Goal: Entertainment & Leisure: Consume media (video, audio)

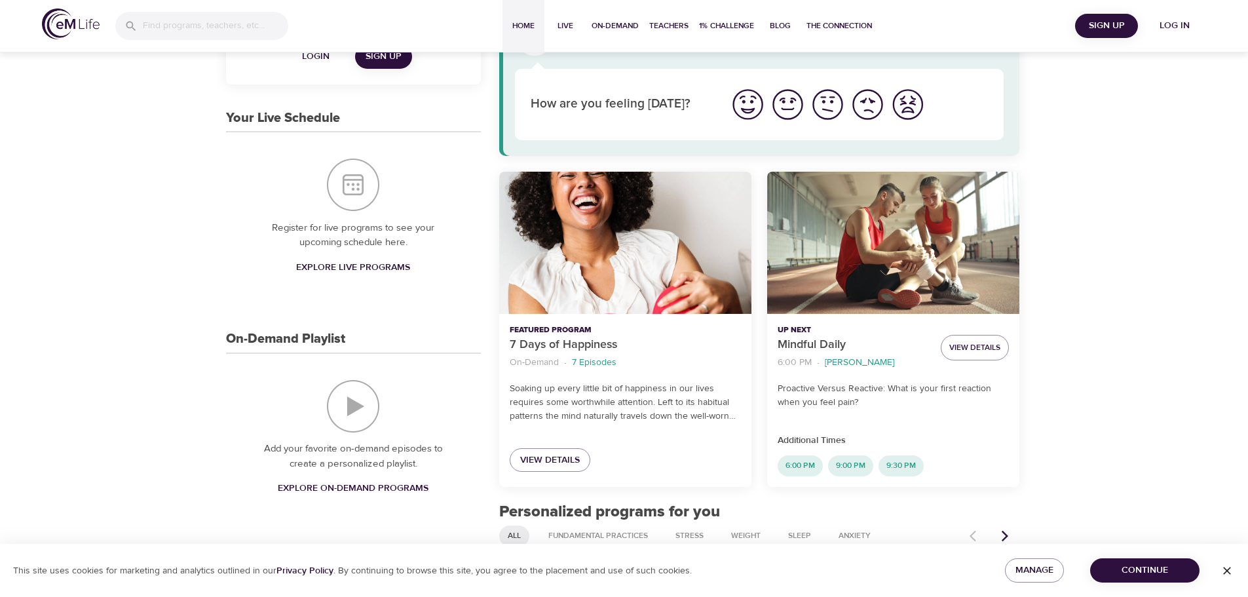
scroll to position [262, 0]
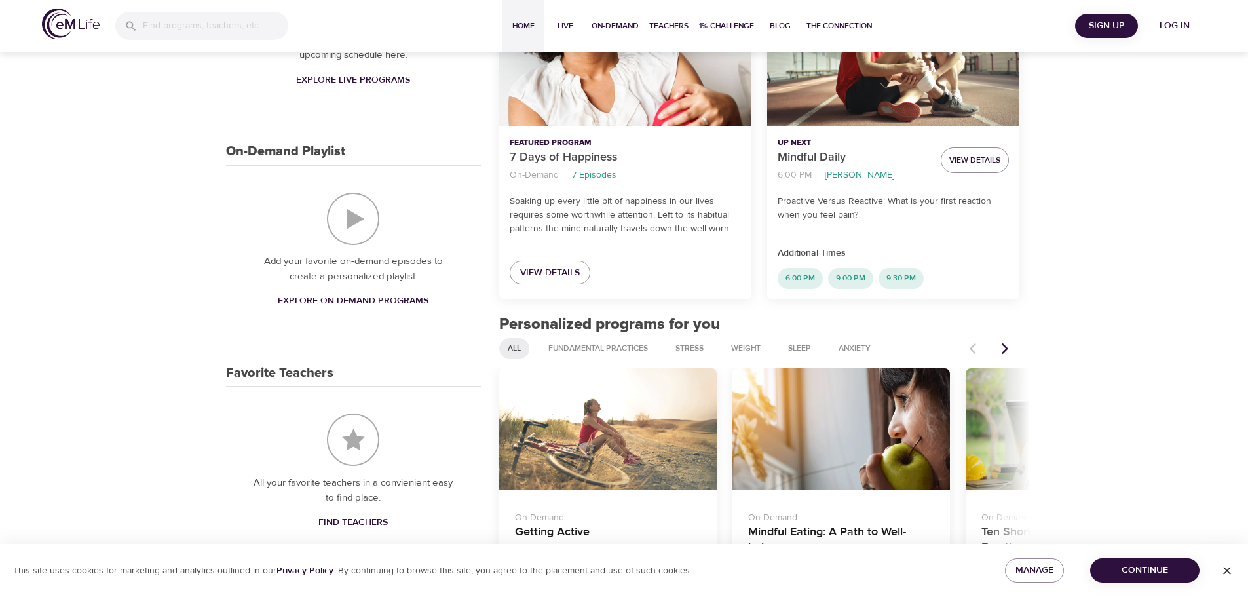
click at [1116, 22] on span "Sign Up" at bounding box center [1106, 26] width 52 height 16
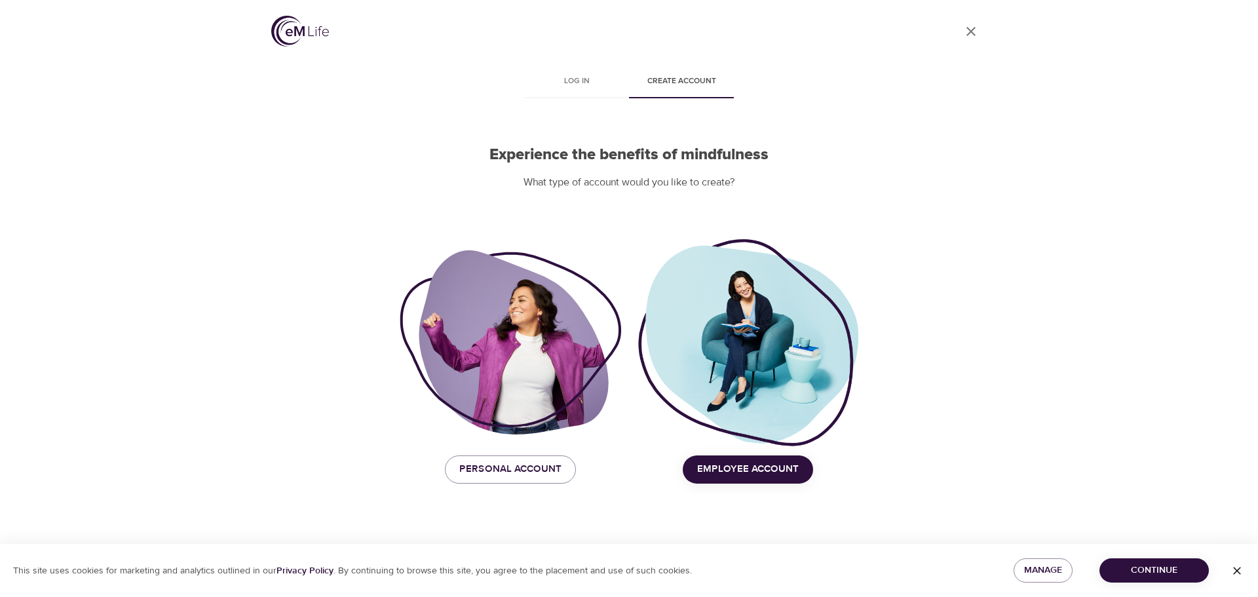
click at [704, 466] on span "Employee Account" at bounding box center [748, 468] width 102 height 17
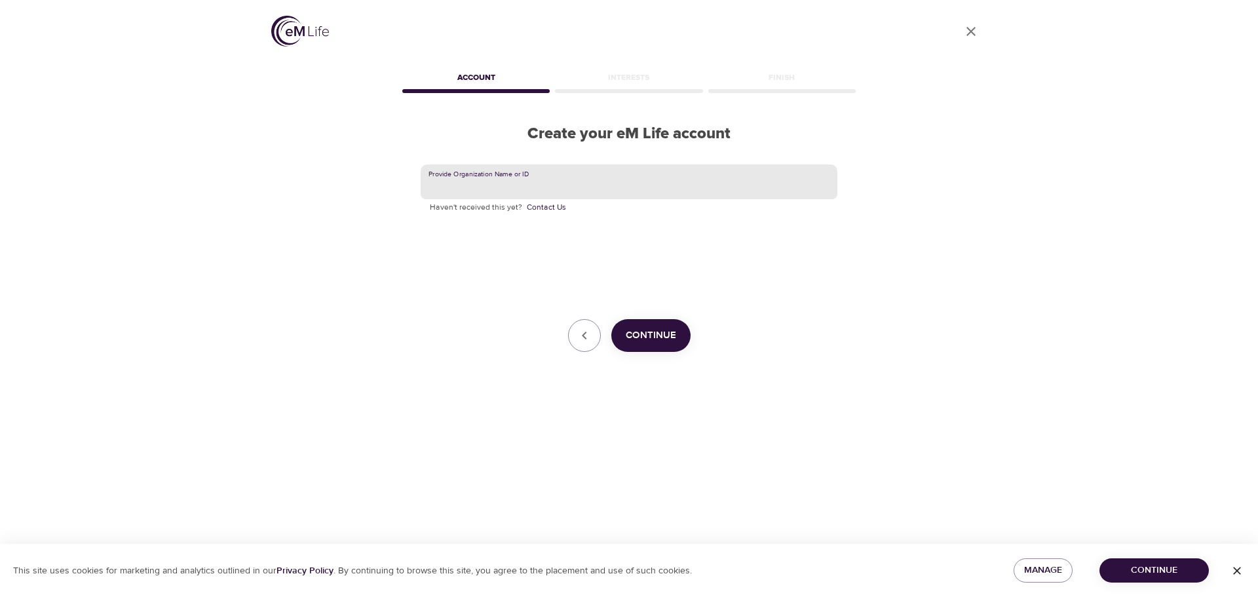
click at [481, 180] on input "text" at bounding box center [629, 181] width 417 height 35
click at [453, 185] on input "text" at bounding box center [629, 181] width 417 height 35
type input "amexgbt"
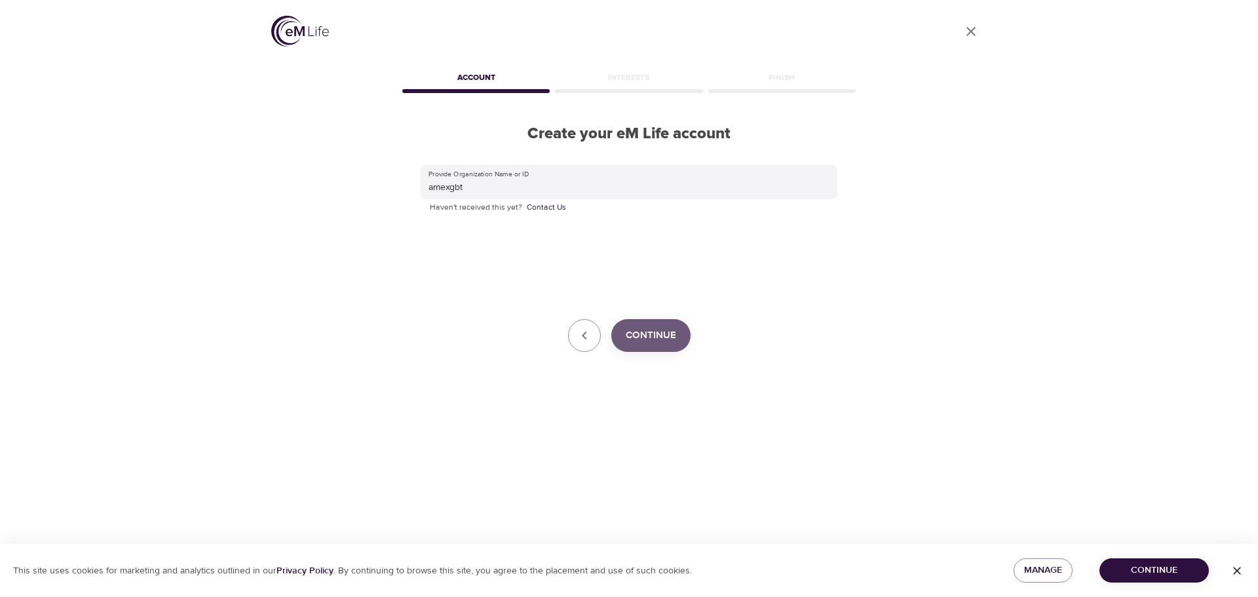
click at [659, 347] on button "Continue" at bounding box center [650, 335] width 79 height 33
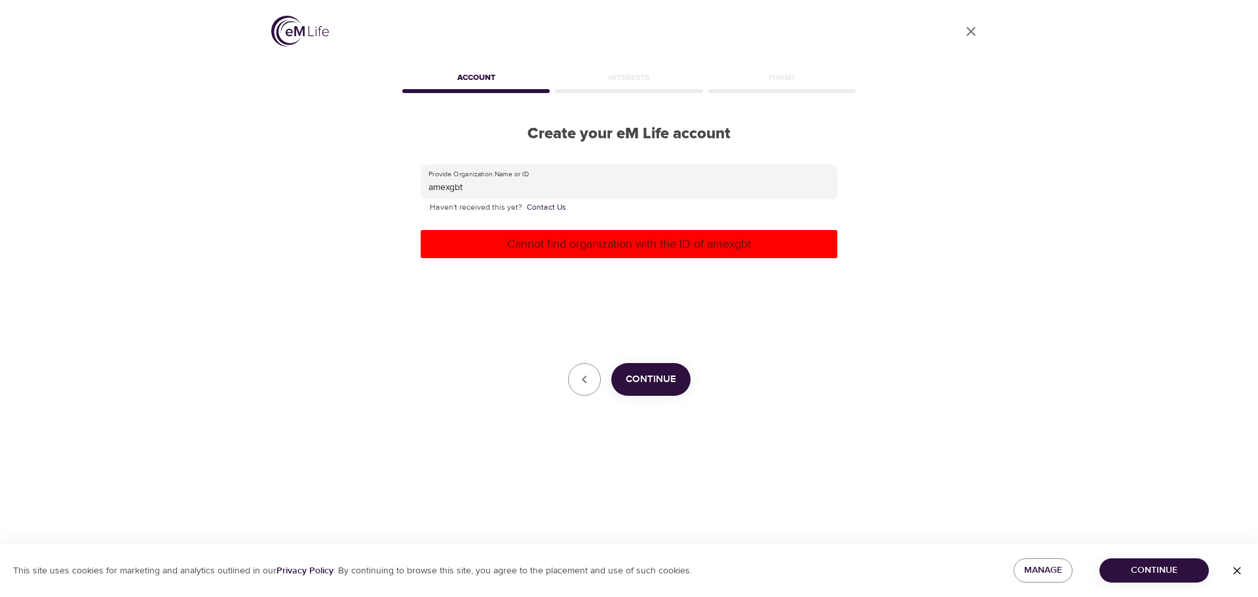
click at [613, 250] on p "Cannot find organization with the ID of amexgbt" at bounding box center [629, 244] width 406 height 18
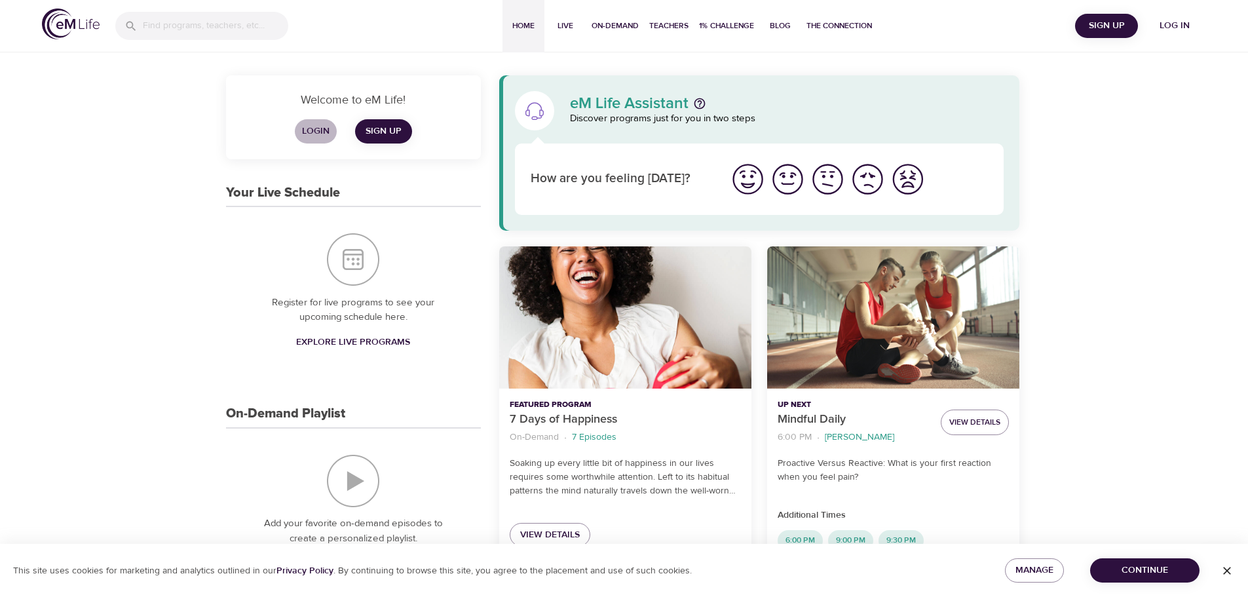
click at [311, 130] on span "Login" at bounding box center [315, 131] width 31 height 16
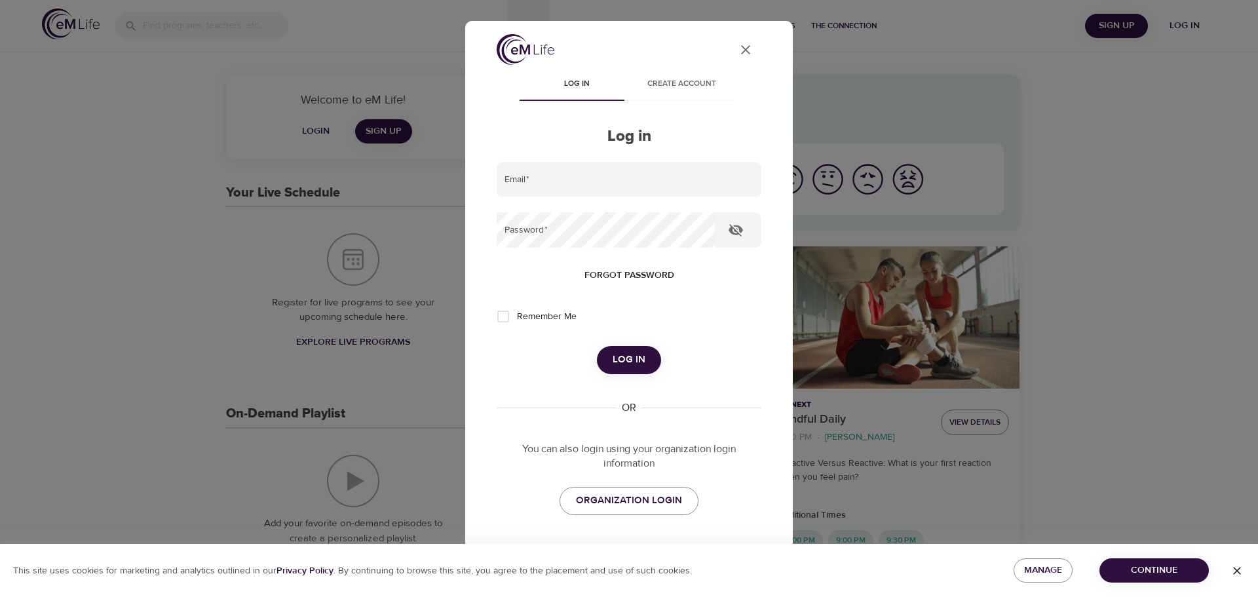
type input "[PERSON_NAME][EMAIL_ADDRESS][DOMAIN_NAME]"
click at [629, 358] on span "Log in" at bounding box center [628, 359] width 33 height 17
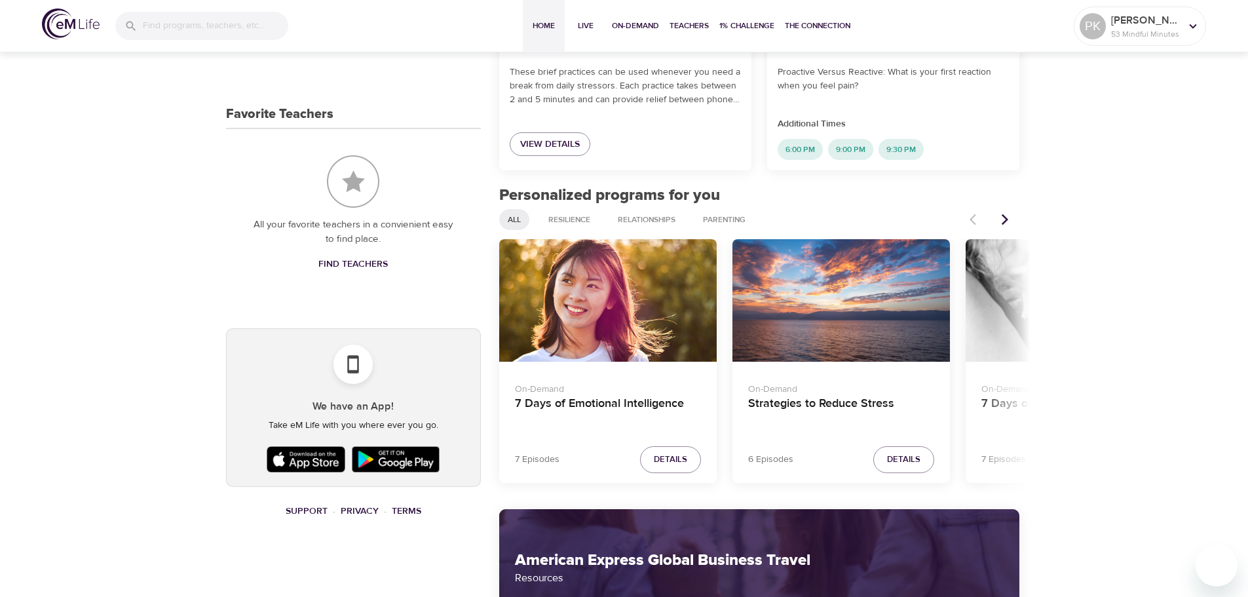
scroll to position [590, 0]
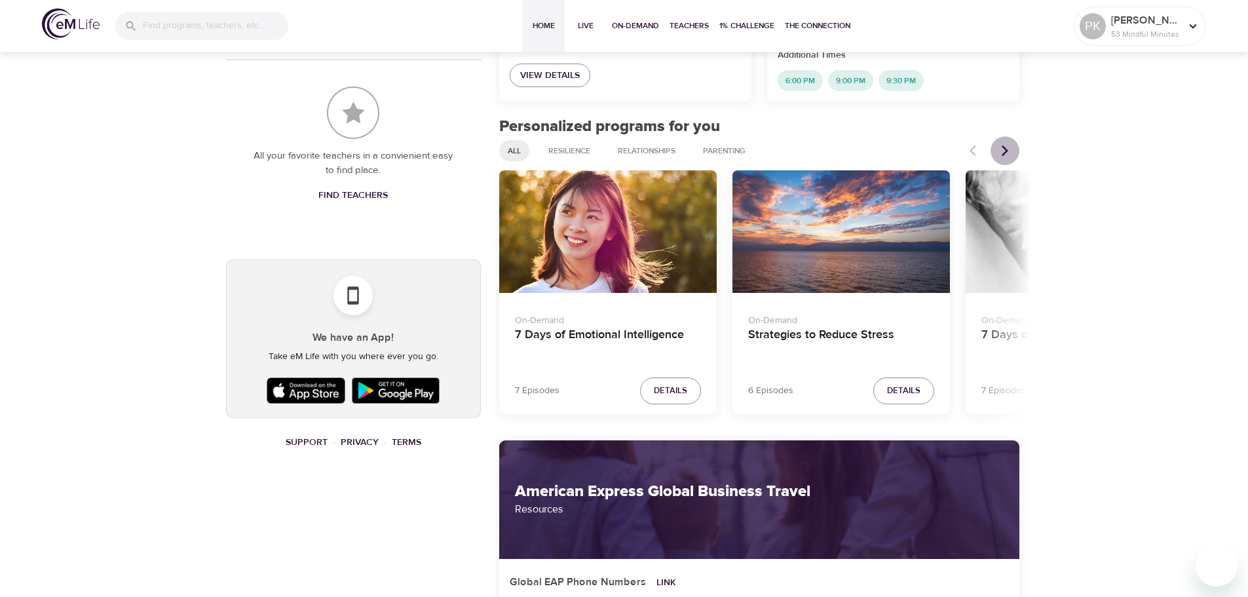
click at [1002, 151] on icon "Next items" at bounding box center [1004, 150] width 13 height 13
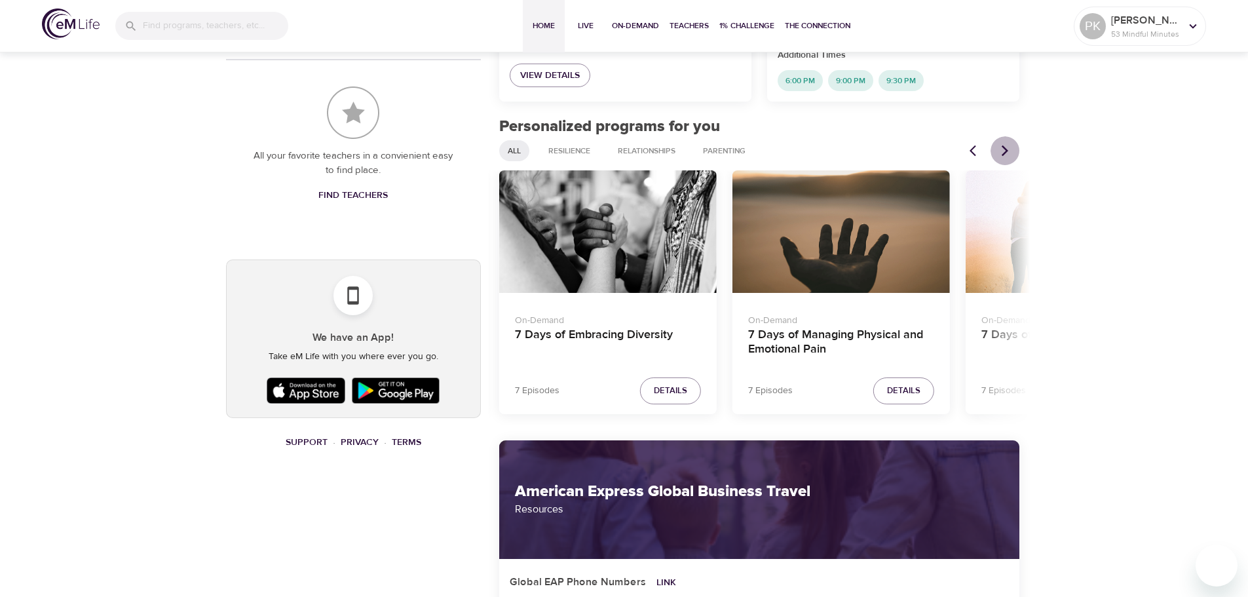
click at [1003, 150] on icon "Next items" at bounding box center [1004, 150] width 13 height 13
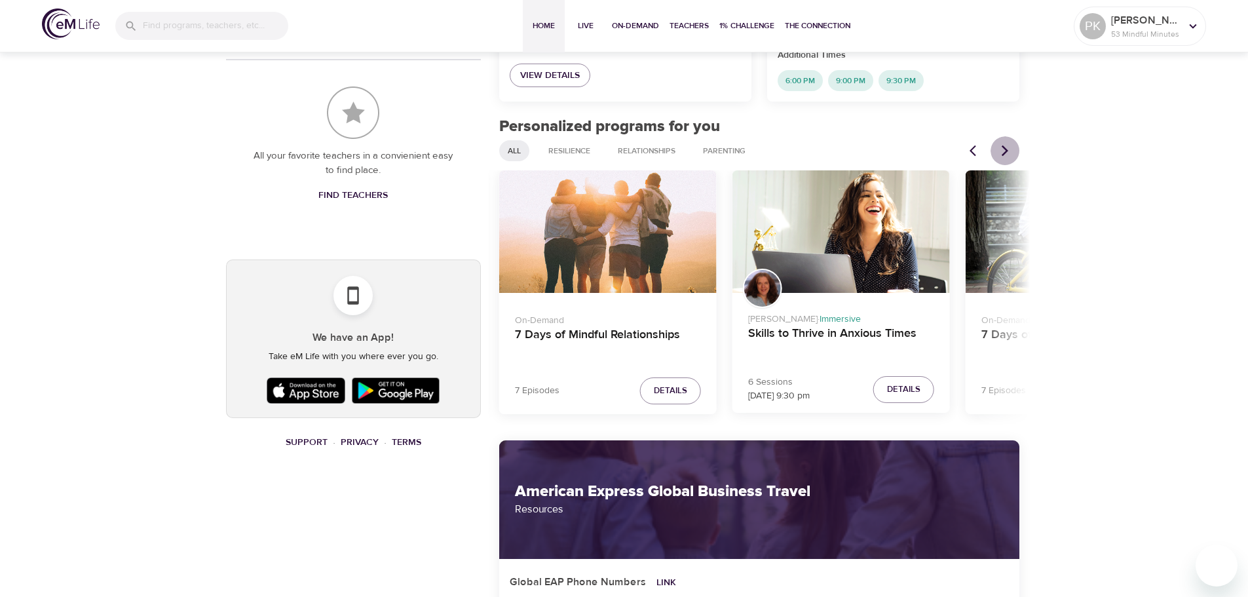
click at [1003, 150] on icon "Next items" at bounding box center [1004, 150] width 13 height 13
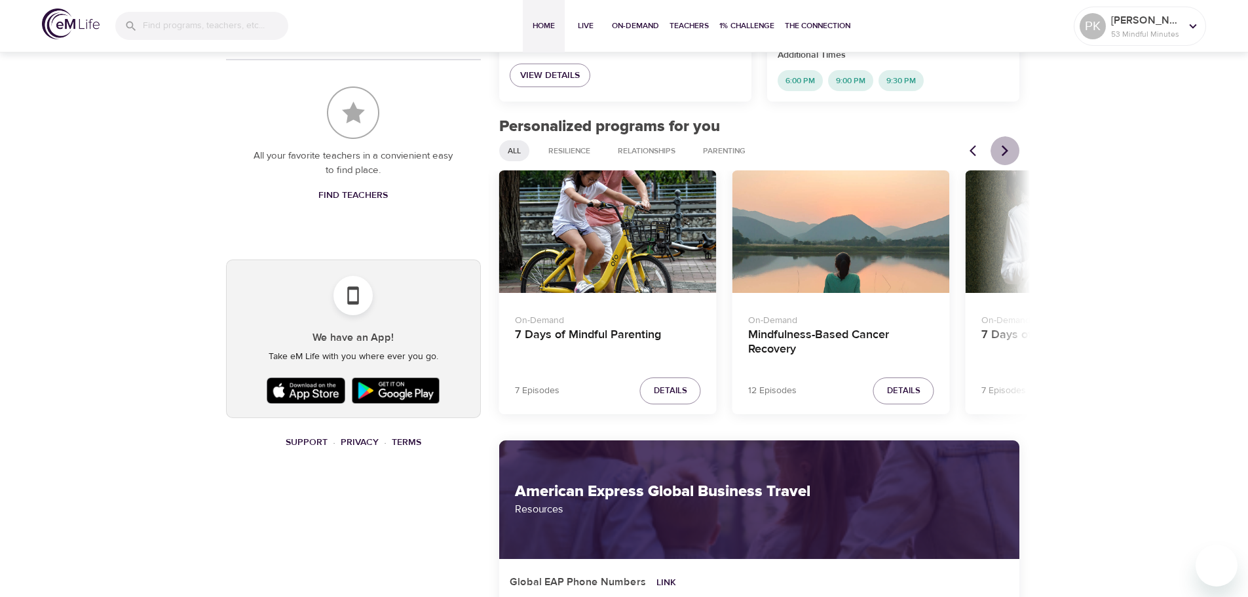
click at [1003, 150] on icon "Next items" at bounding box center [1004, 150] width 13 height 13
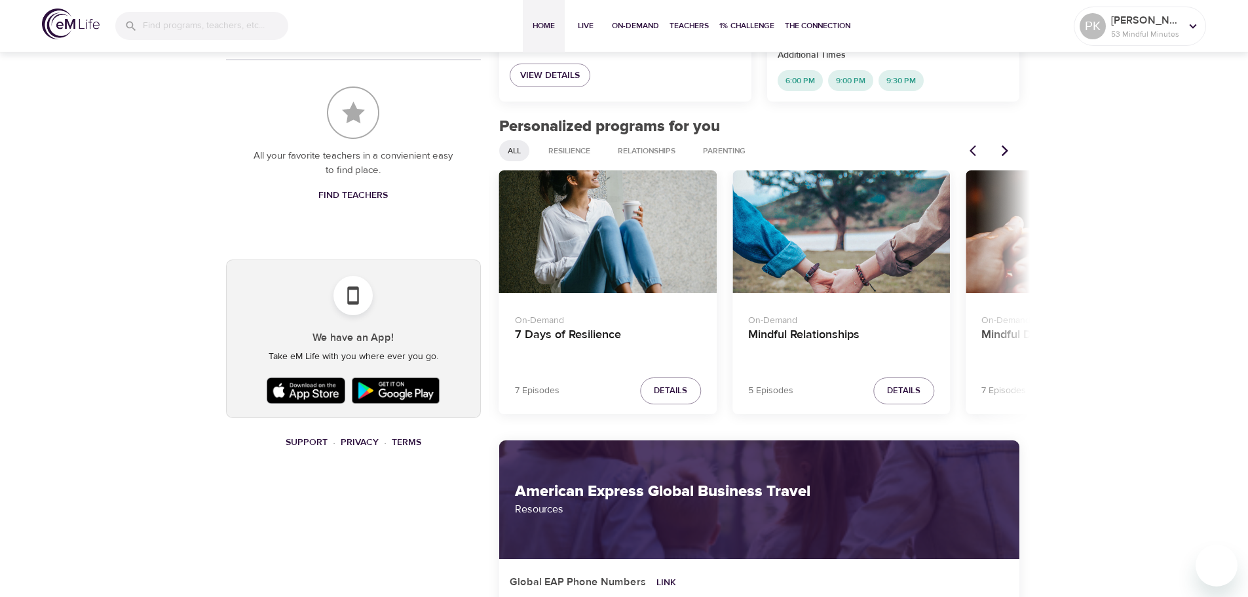
click at [1003, 150] on icon "Next items" at bounding box center [1004, 150] width 13 height 13
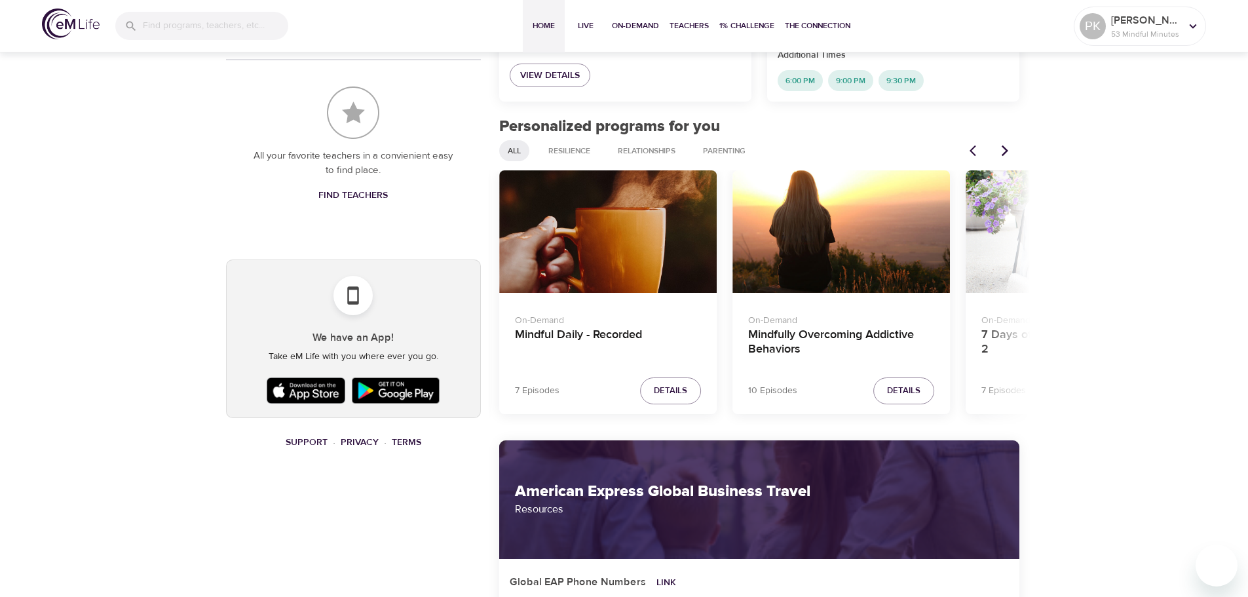
click at [1003, 150] on icon "Next items" at bounding box center [1004, 150] width 13 height 13
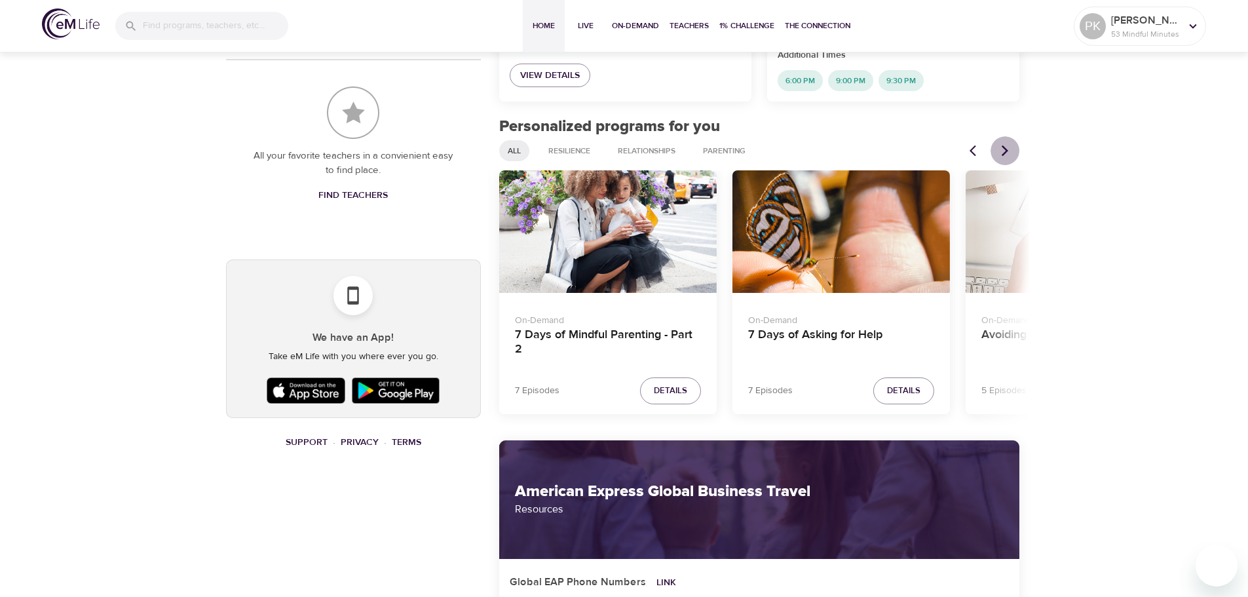
click at [1003, 150] on icon "Next items" at bounding box center [1004, 150] width 13 height 13
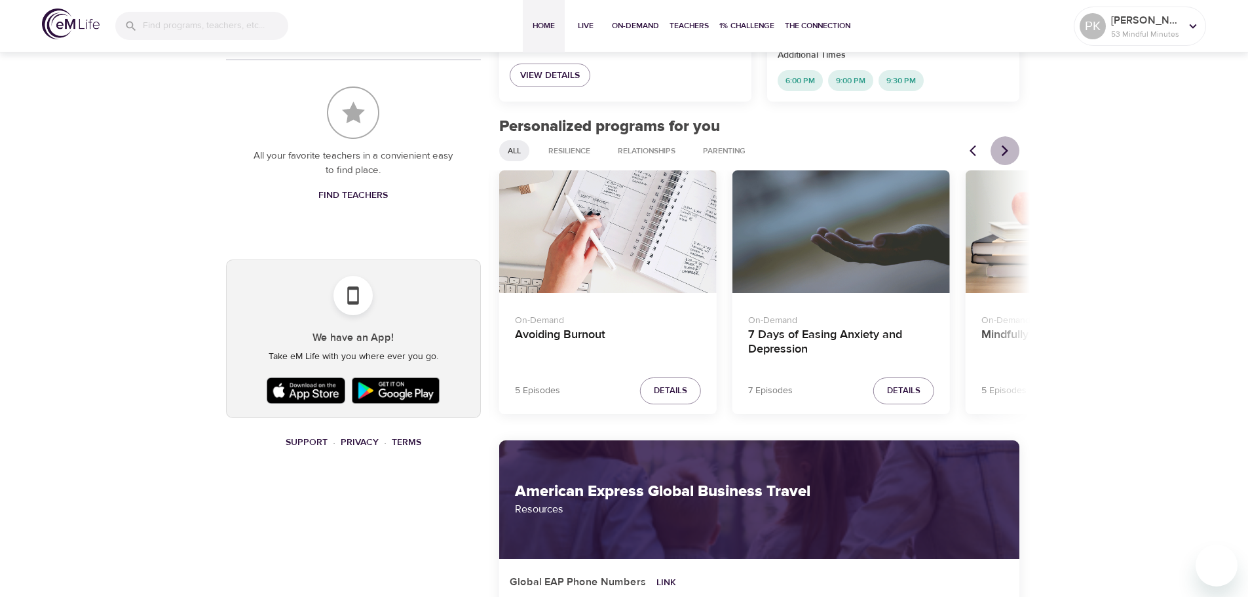
click at [1003, 150] on icon "Next items" at bounding box center [1004, 150] width 13 height 13
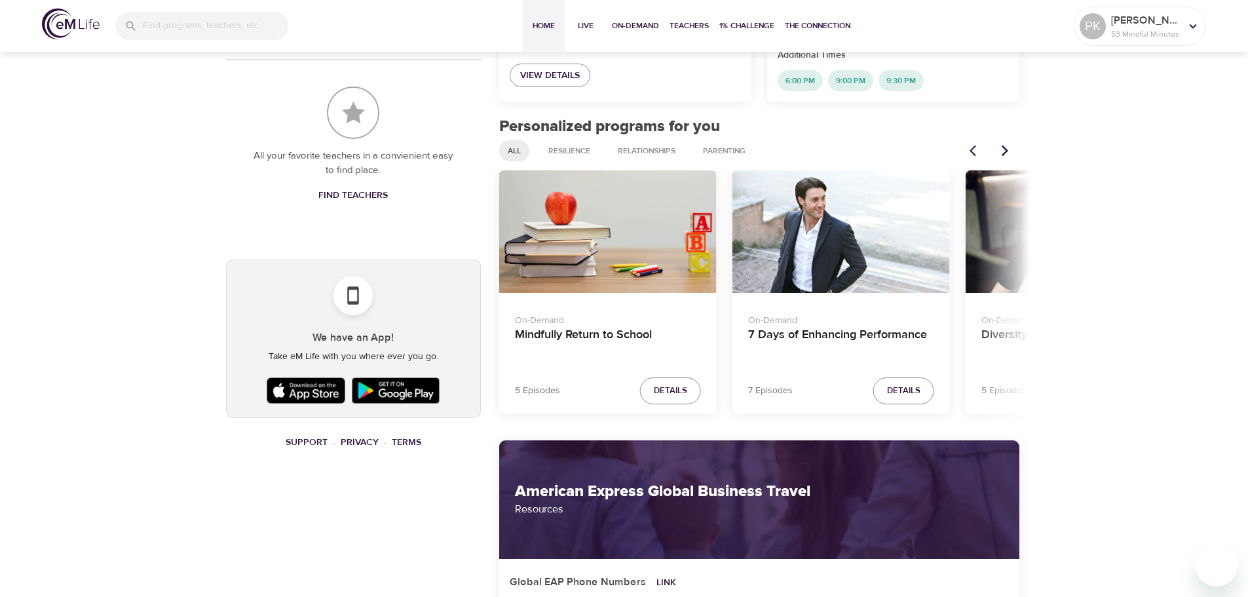
click at [1003, 150] on icon "Next items" at bounding box center [1004, 150] width 13 height 13
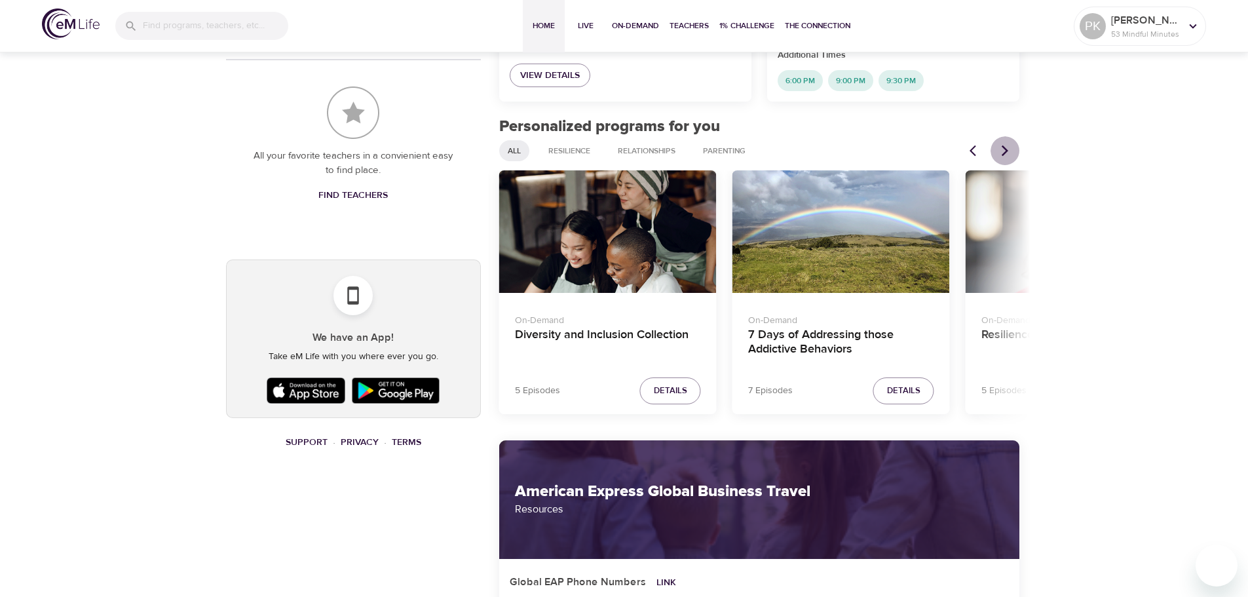
click at [1003, 150] on icon "Next items" at bounding box center [1004, 150] width 13 height 13
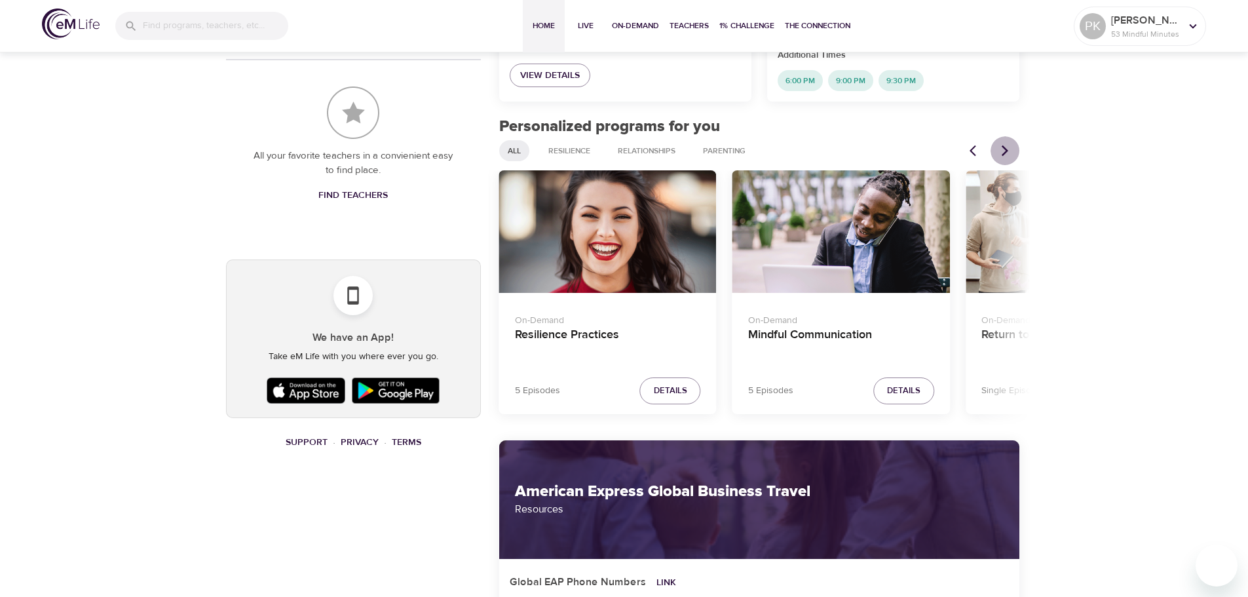
click at [1003, 150] on icon "Next items" at bounding box center [1004, 150] width 13 height 13
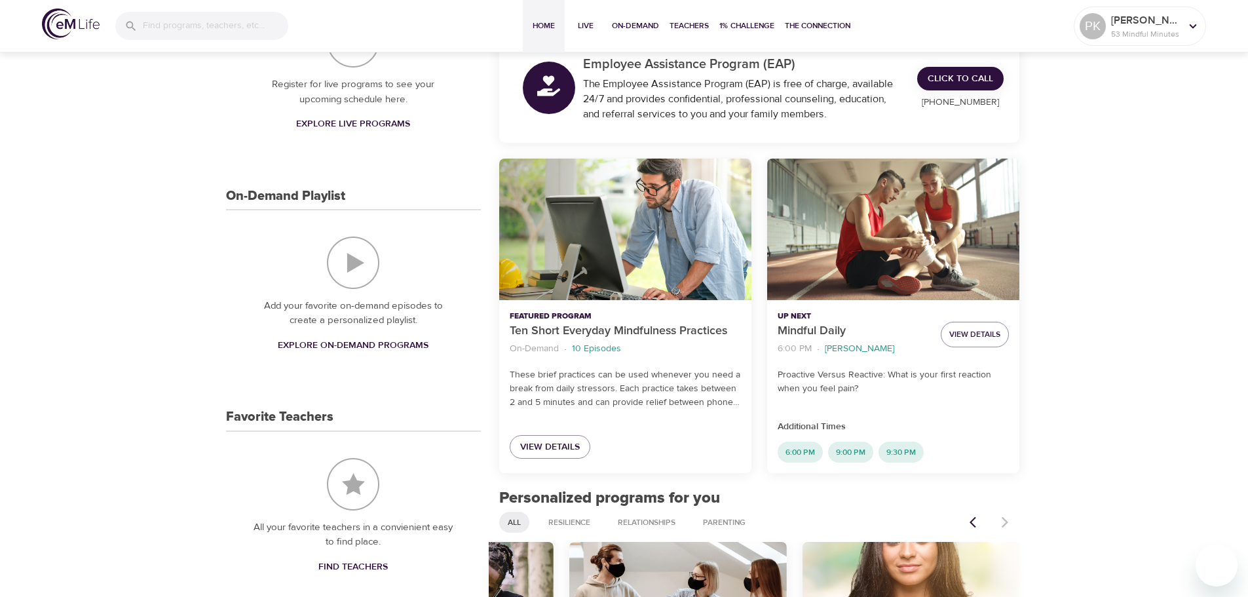
scroll to position [197, 0]
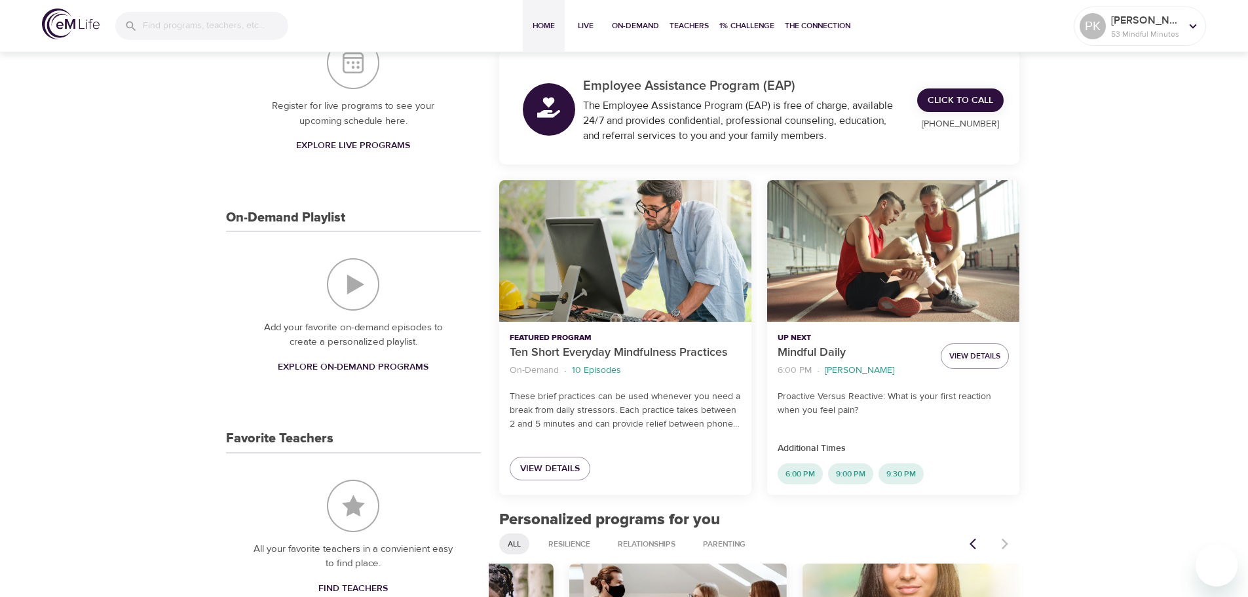
click at [604, 265] on div "Ten Short Everyday Mindfulness Practices" at bounding box center [625, 251] width 252 height 142
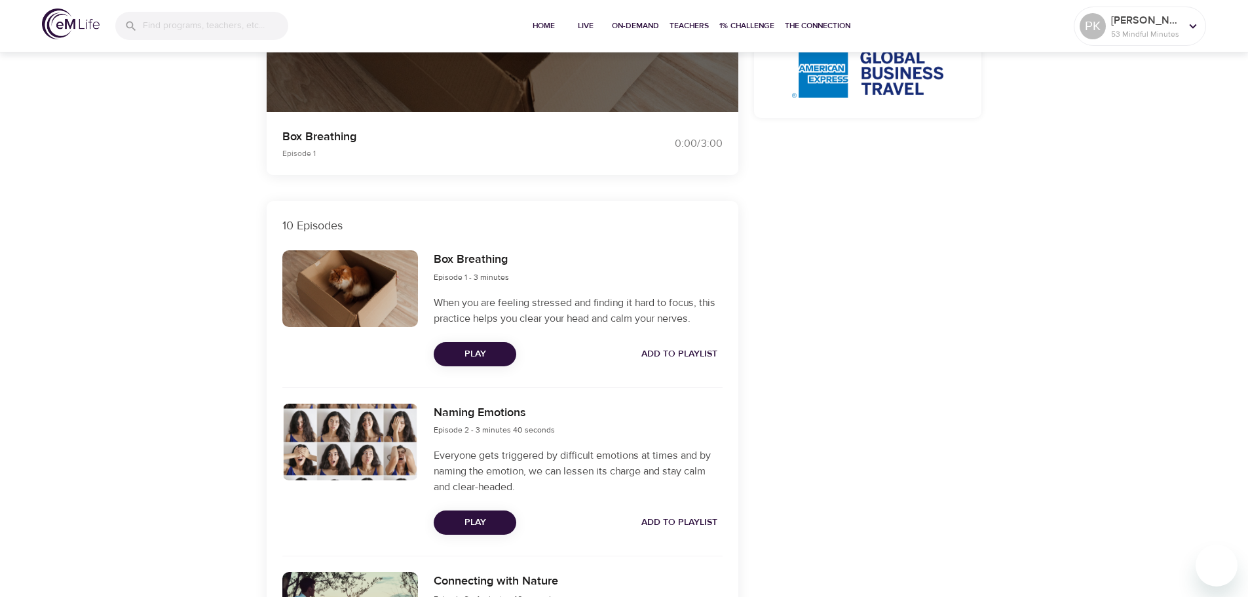
scroll to position [393, 0]
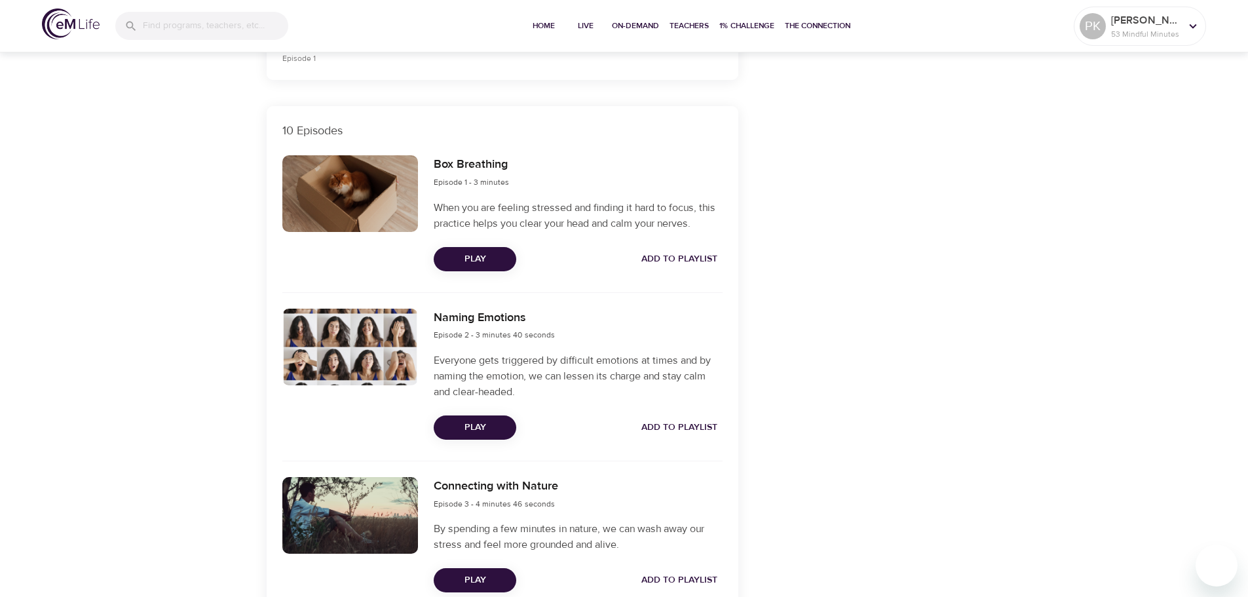
click at [459, 258] on span "Play" at bounding box center [475, 259] width 62 height 16
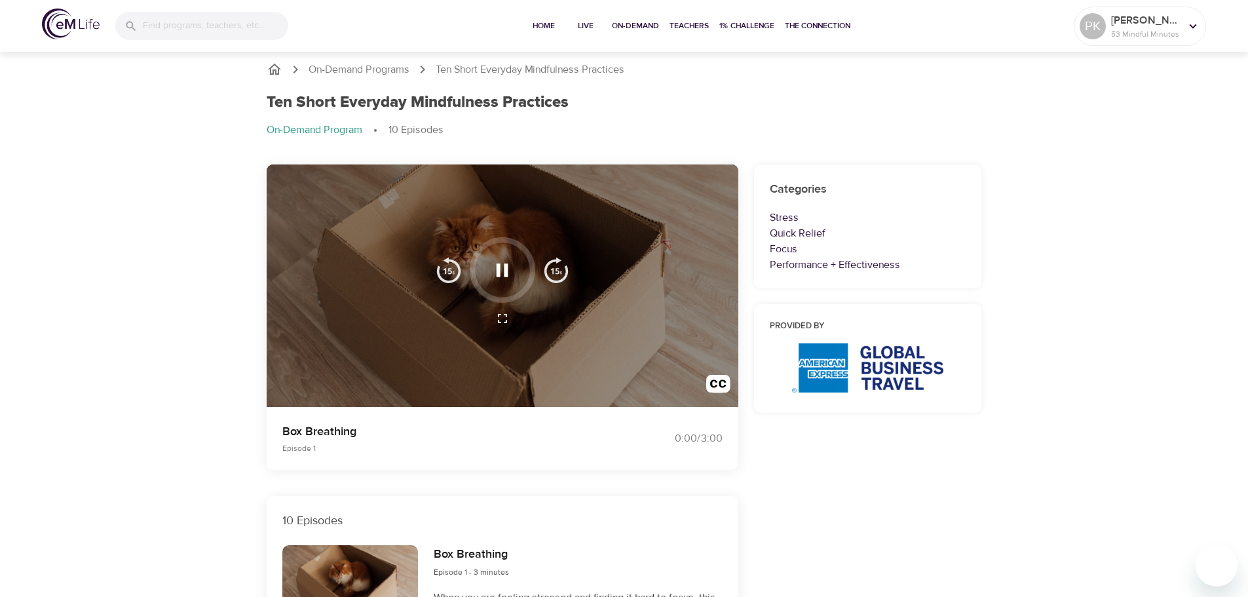
scroll to position [0, 0]
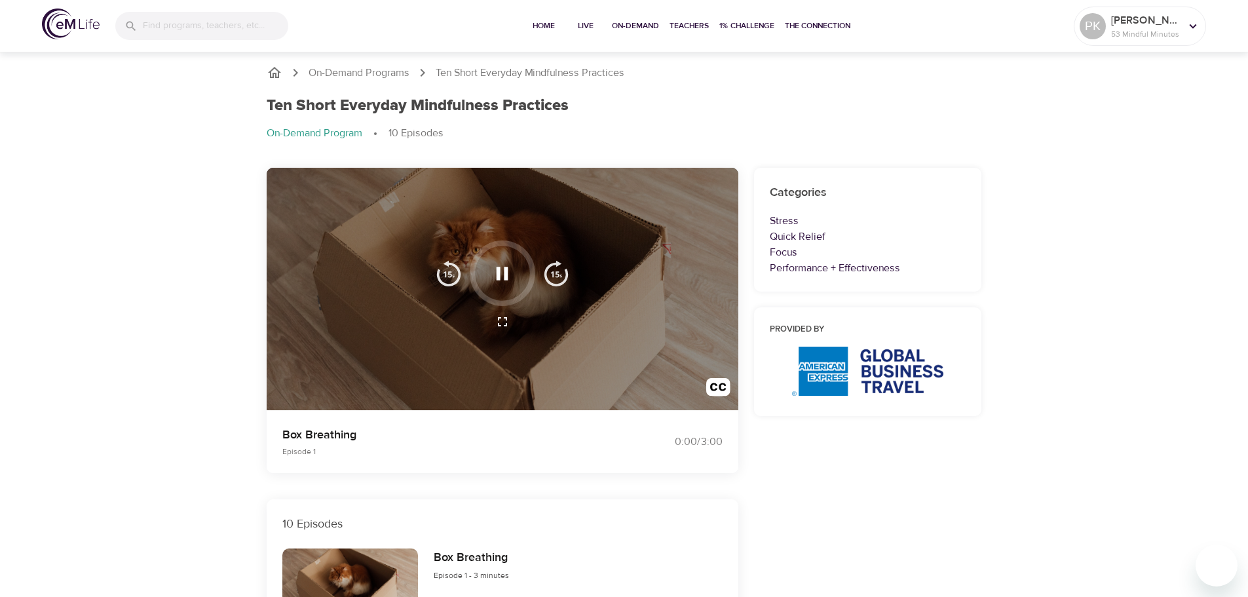
click at [492, 269] on icon "button" at bounding box center [502, 273] width 23 height 23
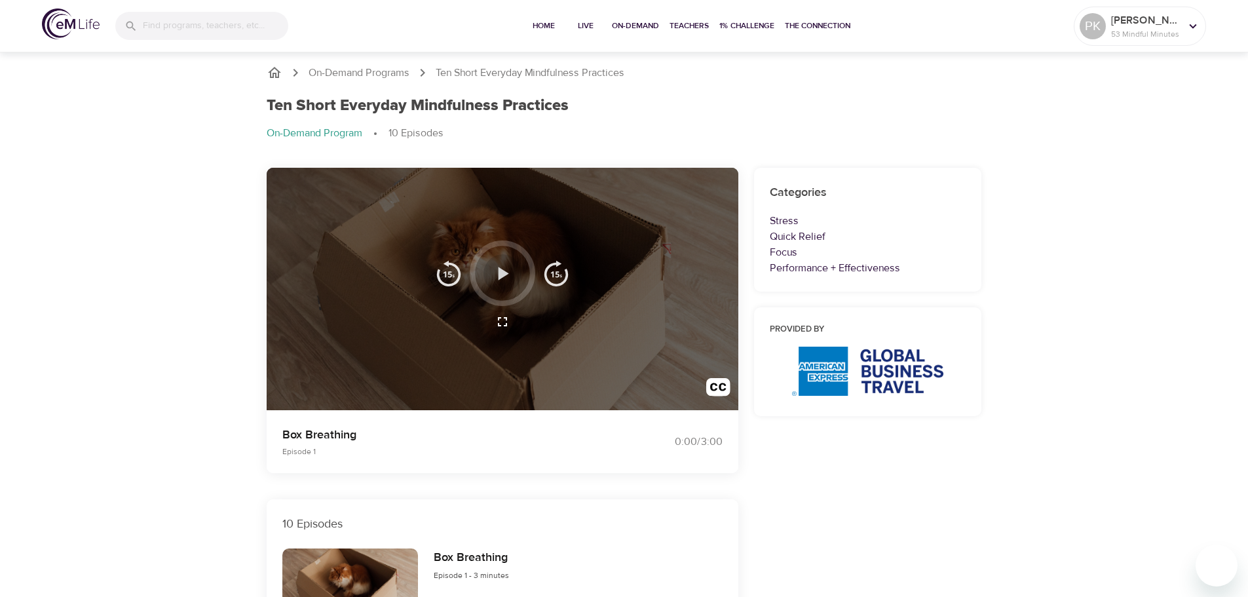
click at [501, 267] on icon "button" at bounding box center [502, 273] width 23 height 23
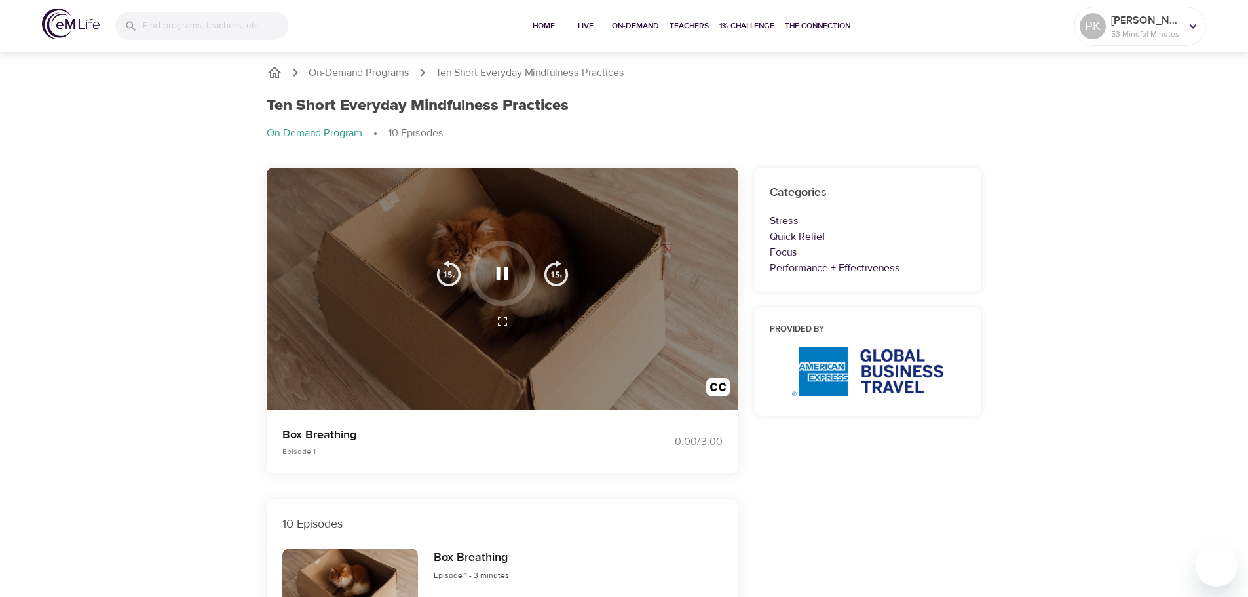
click at [498, 322] on icon "button" at bounding box center [503, 322] width 16 height 16
